Goal: Navigation & Orientation: Find specific page/section

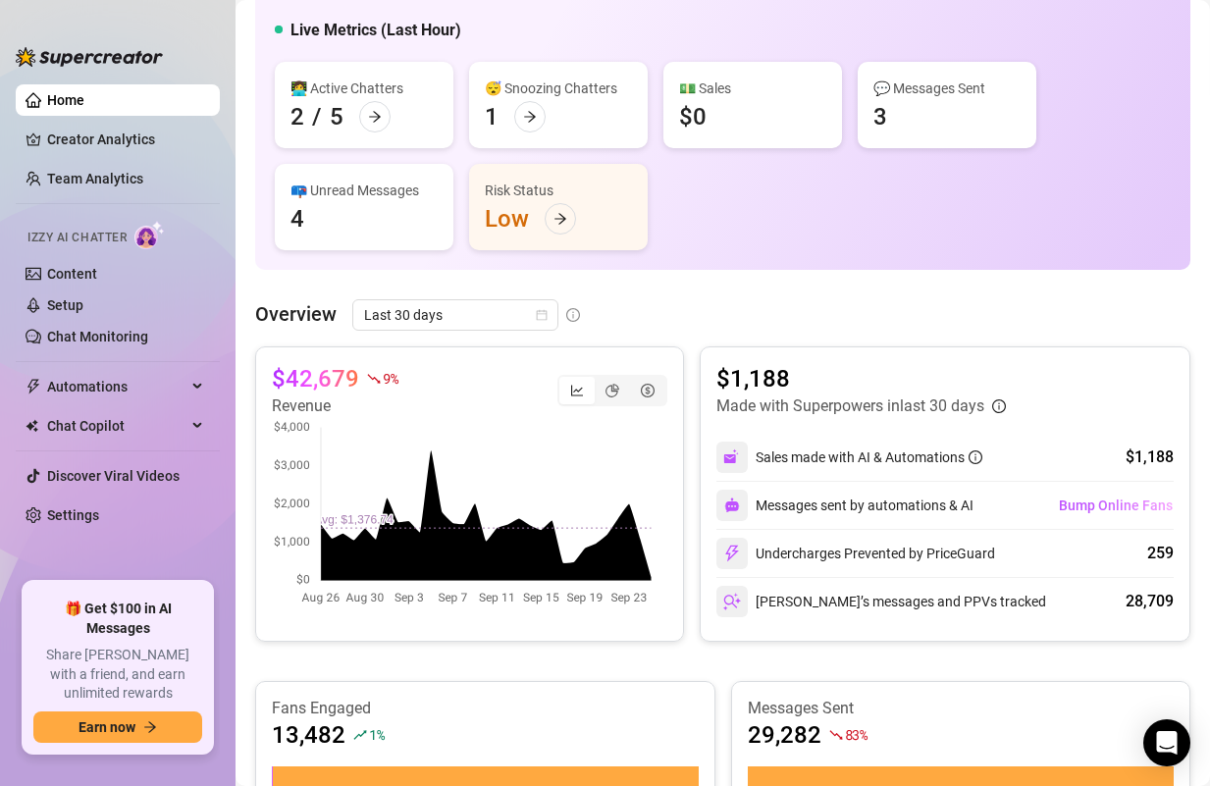
scroll to position [158, 0]
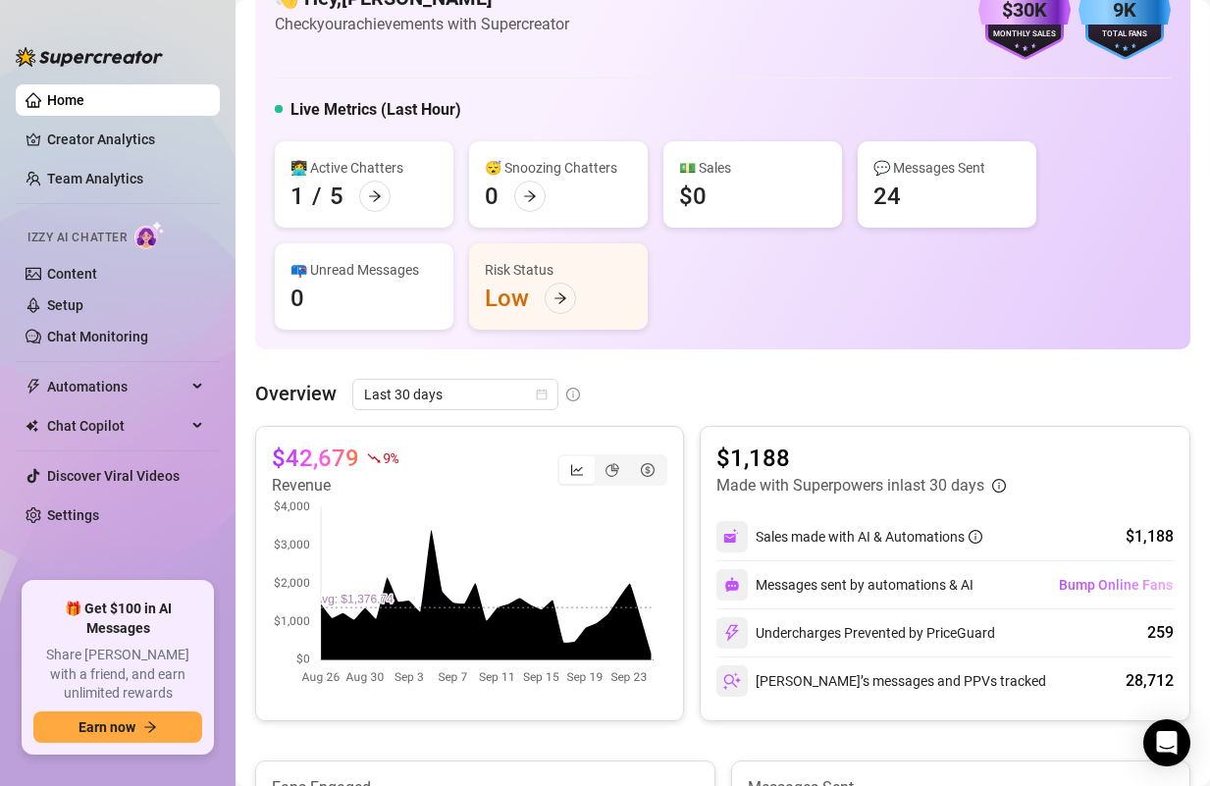
scroll to position [78, 0]
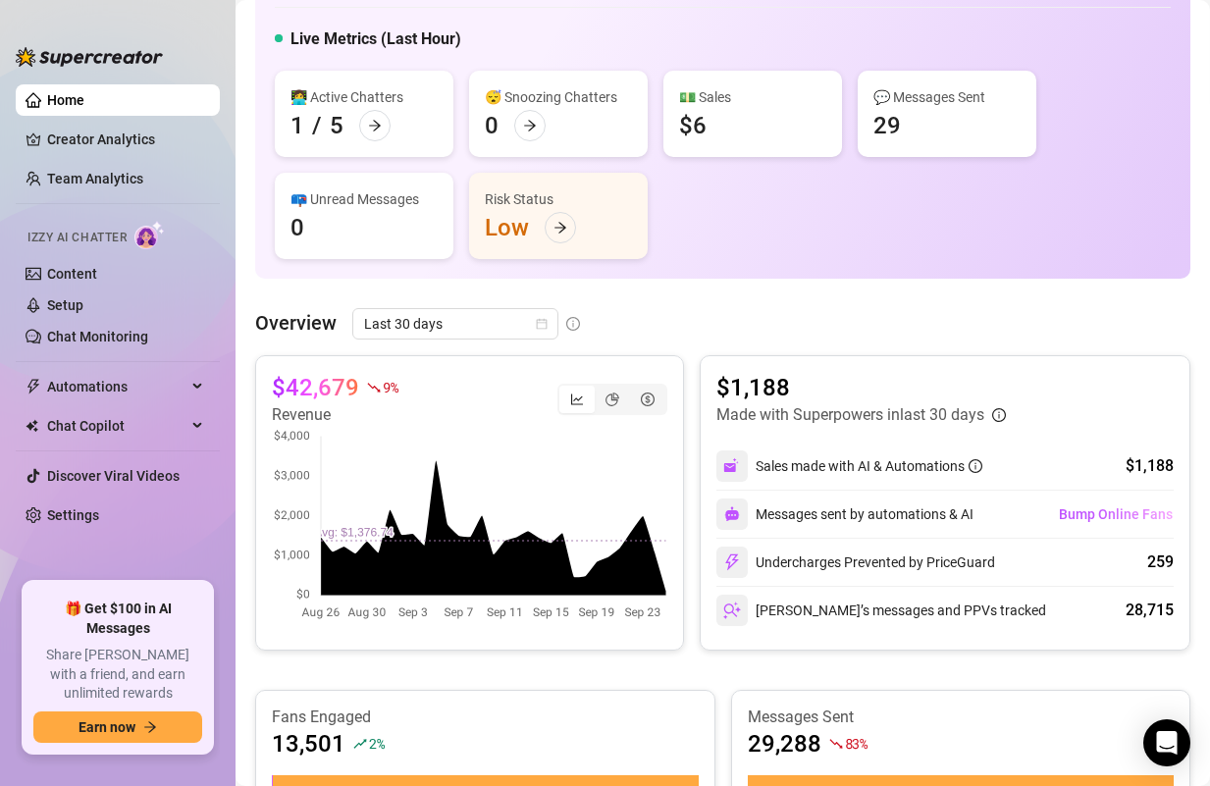
scroll to position [154, 0]
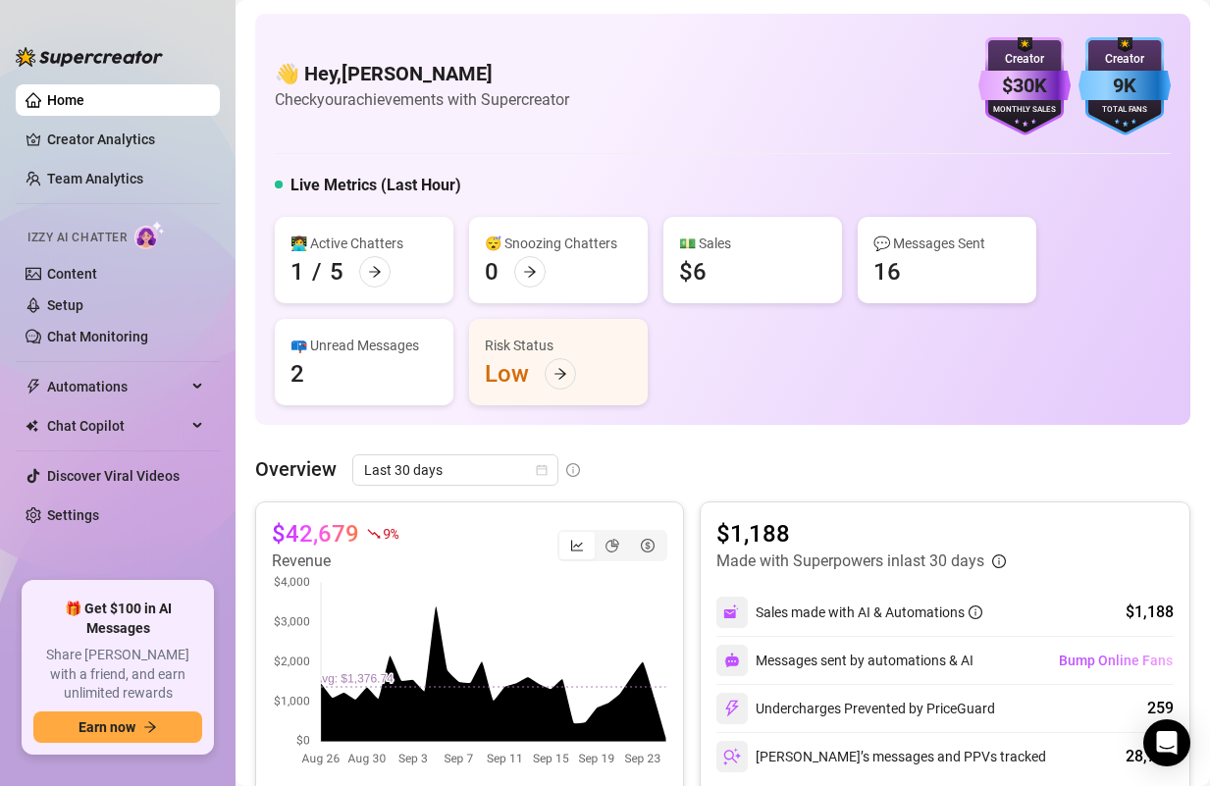
scroll to position [36, 0]
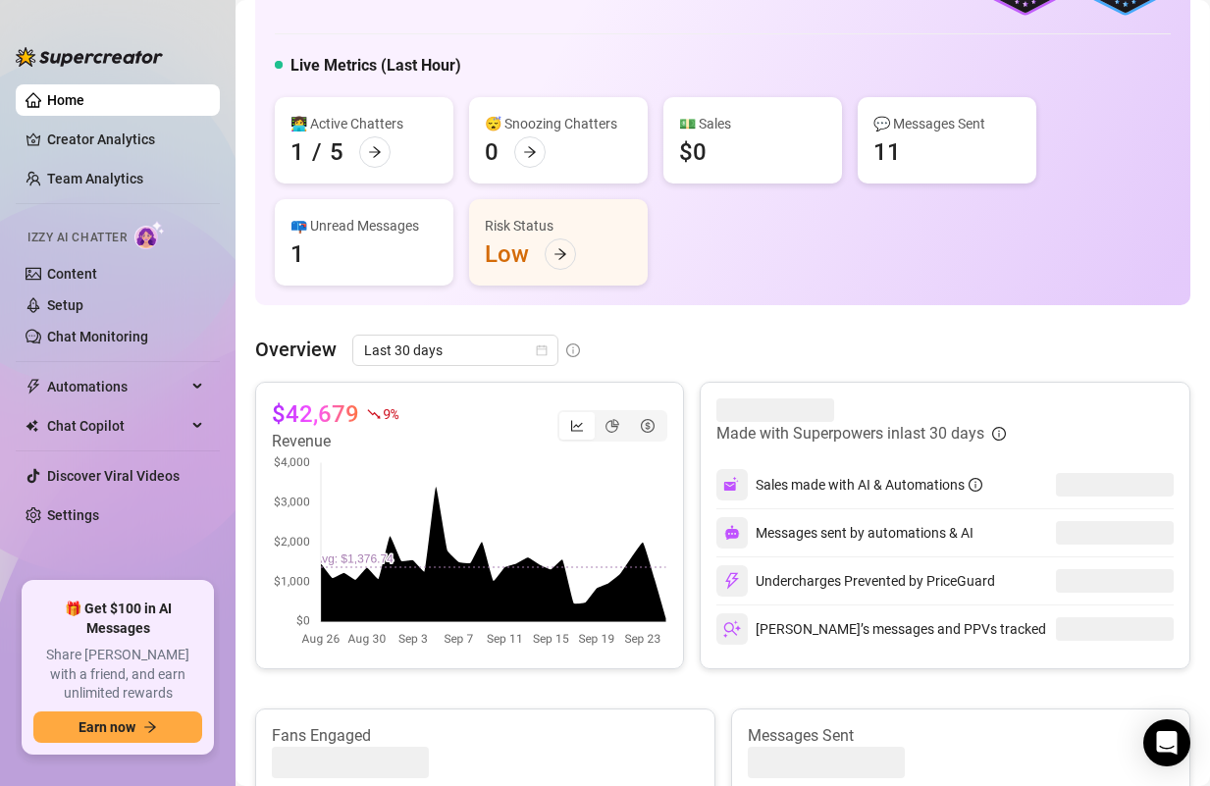
scroll to position [137, 0]
